Goal: Transaction & Acquisition: Purchase product/service

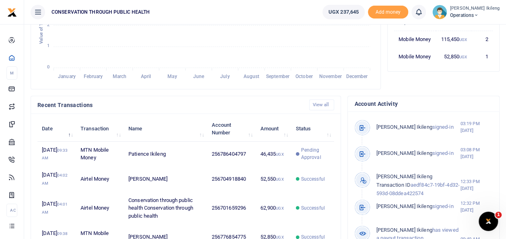
scroll to position [6, 6]
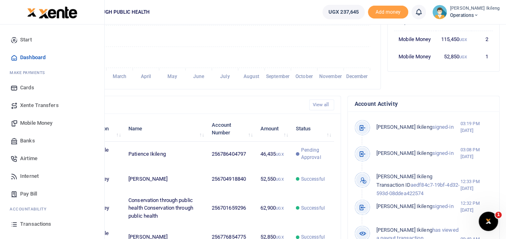
click at [13, 182] on link "Internet" at bounding box center [51, 176] width 91 height 18
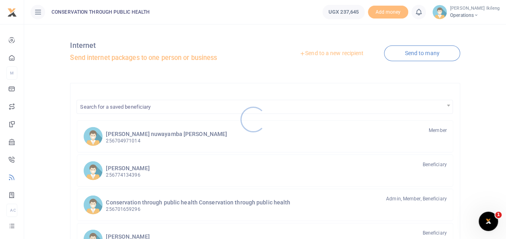
click at [348, 57] on div at bounding box center [253, 119] width 506 height 239
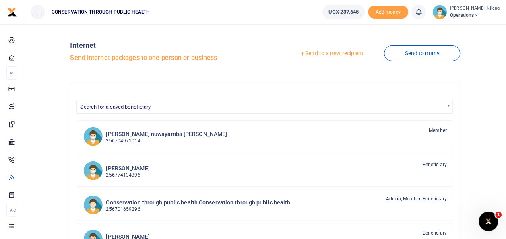
click at [351, 56] on link "Send to a new recipient" at bounding box center [331, 53] width 105 height 14
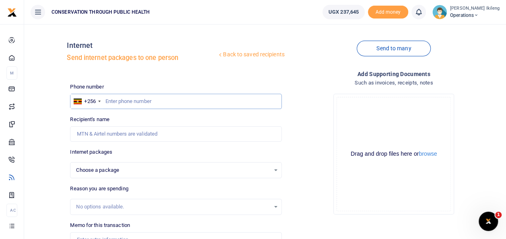
click at [159, 98] on input "text" at bounding box center [175, 101] width 211 height 15
paste input "256394708419"
type input "256394708419"
select select
type input "Stephen Venny Rubanga"
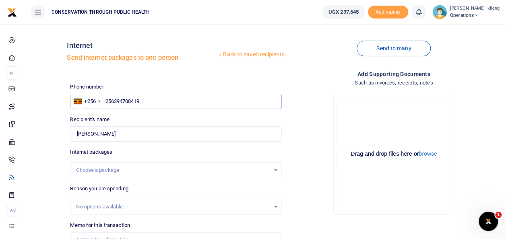
type input "256394708419"
click at [276, 170] on div "Choose a package" at bounding box center [175, 170] width 211 height 9
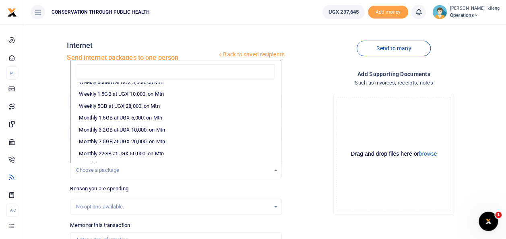
scroll to position [97, 0]
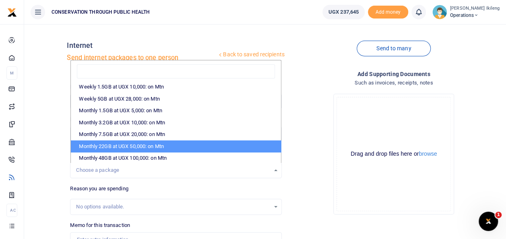
click at [254, 148] on li "Monthly 22GB at UGX 50,000: on Mtn" at bounding box center [176, 146] width 210 height 12
select select "CXpJYDqUGIMMdw3YXKilkAodr3ix5COxIAXy7MdavpbFAxMIqXt/dw=="
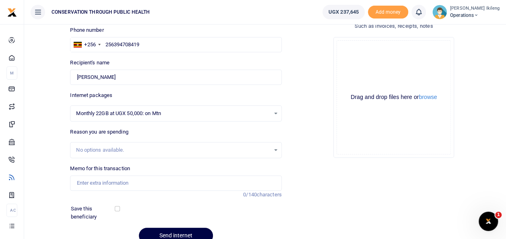
scroll to position [64, 0]
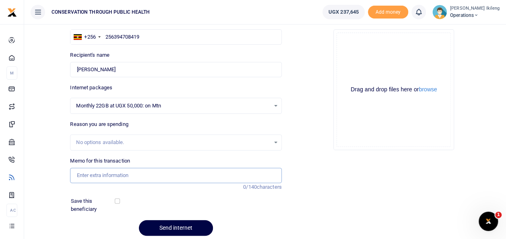
click at [243, 176] on input "Memo for this transaction" at bounding box center [175, 175] width 211 height 15
type input "Staff internet for September 25"
click at [197, 227] on button "Send internet" at bounding box center [176, 228] width 74 height 16
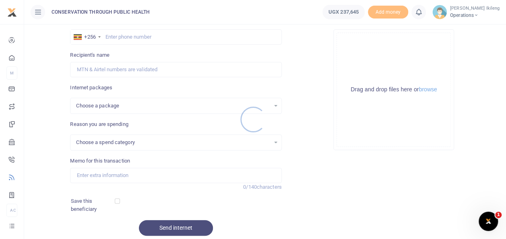
select select
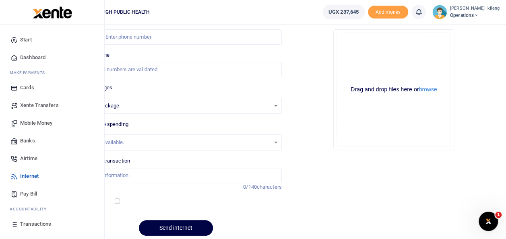
click at [23, 57] on span "Dashboard" at bounding box center [32, 58] width 25 height 8
click at [35, 54] on span "Dashboard" at bounding box center [32, 58] width 25 height 8
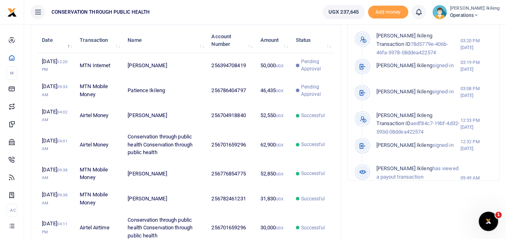
scroll to position [270, 0]
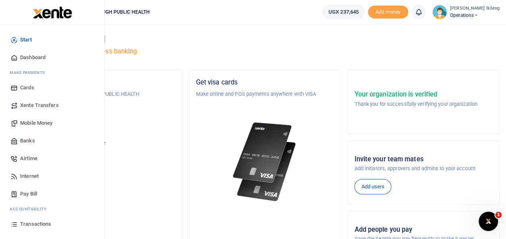
click at [30, 59] on span "Dashboard" at bounding box center [32, 58] width 25 height 8
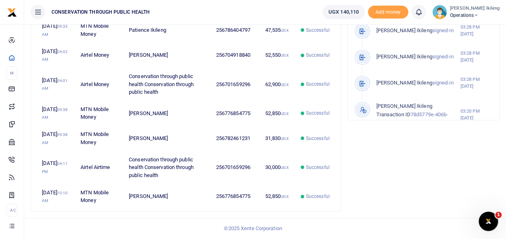
scroll to position [381, 0]
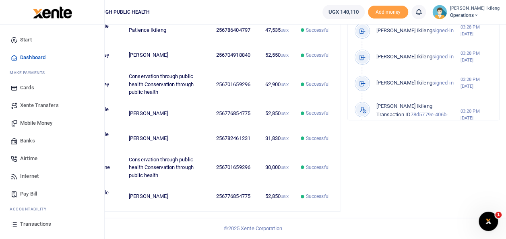
click at [26, 224] on span "Transactions" at bounding box center [35, 224] width 31 height 8
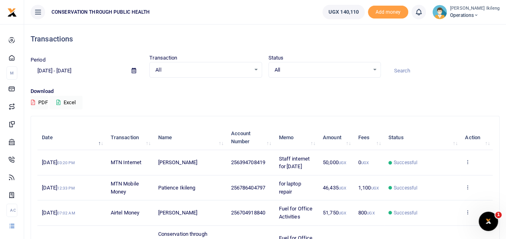
click at [449, 64] on input at bounding box center [443, 71] width 112 height 14
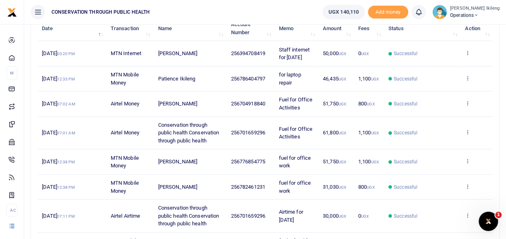
scroll to position [107, 0]
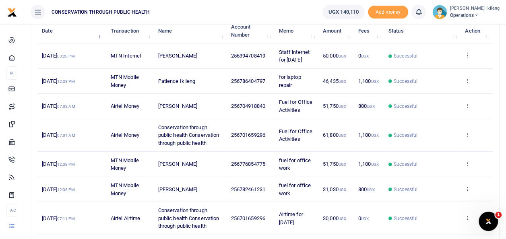
click at [248, 10] on ul "CONSERVATION THROUGH PUBLIC HEALTH" at bounding box center [170, 12] width 292 height 24
